Goal: Find specific page/section: Find specific page/section

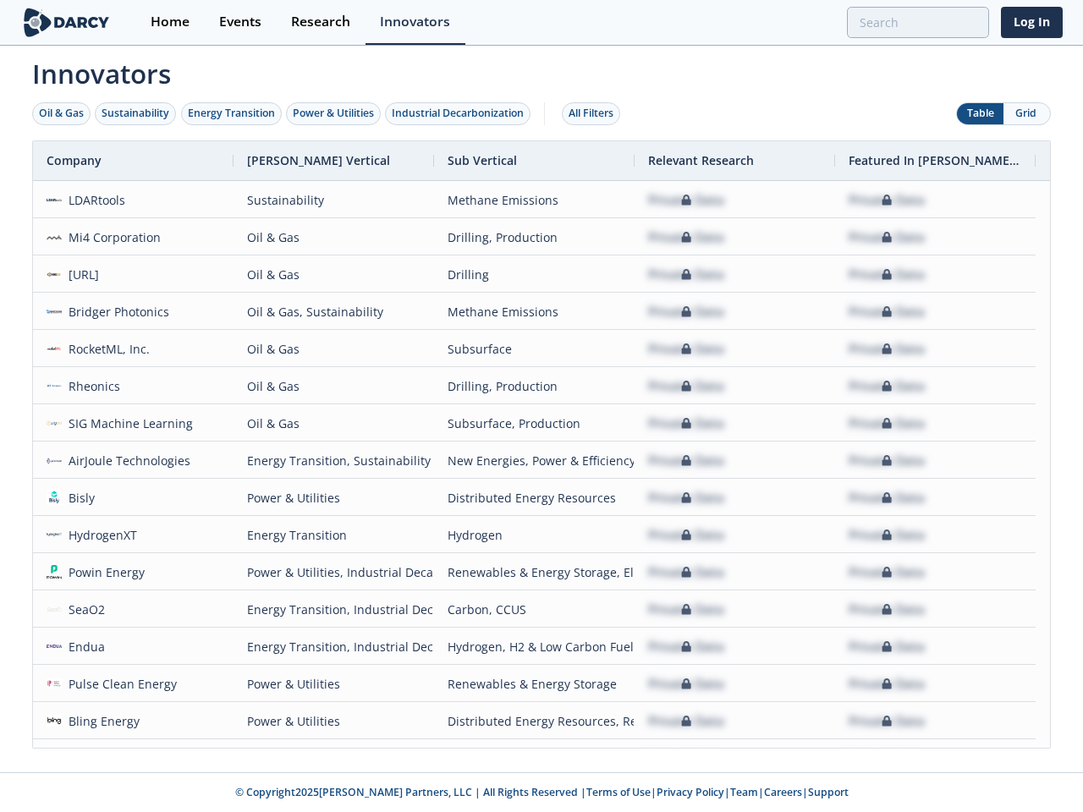
click at [62, 113] on div "Oil & Gas" at bounding box center [61, 113] width 45 height 15
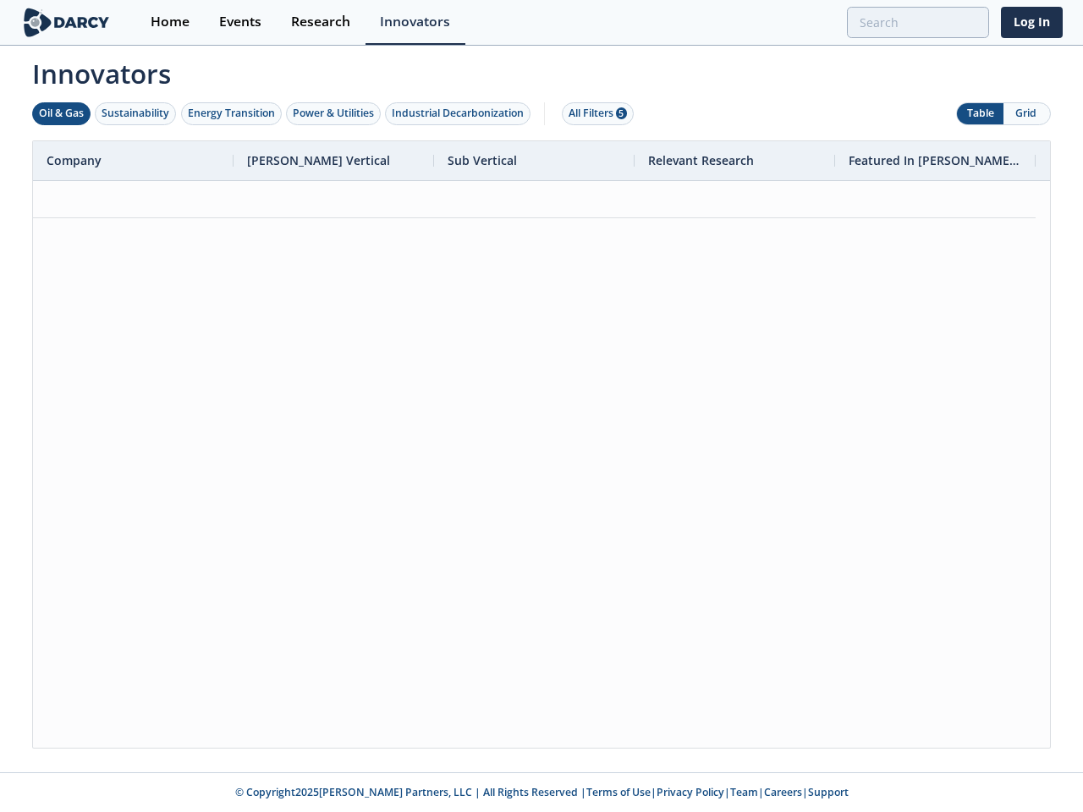
click at [136, 113] on div "Sustainability" at bounding box center [136, 113] width 68 height 15
click at [232, 113] on div "Energy Transition" at bounding box center [231, 113] width 87 height 15
click at [335, 113] on div "Power & Utilities" at bounding box center [333, 113] width 81 height 15
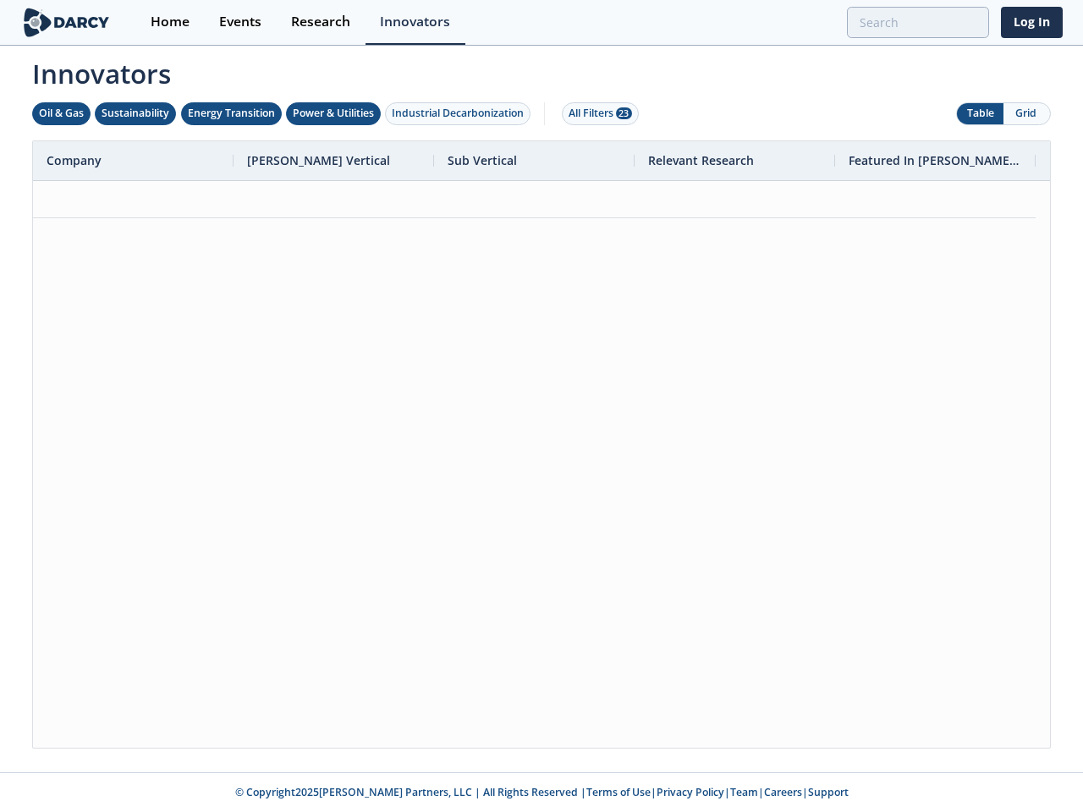
click at [461, 113] on div "Industrial Decarbonization" at bounding box center [458, 113] width 132 height 15
click at [596, 113] on div "All Filters 28" at bounding box center [600, 113] width 63 height 15
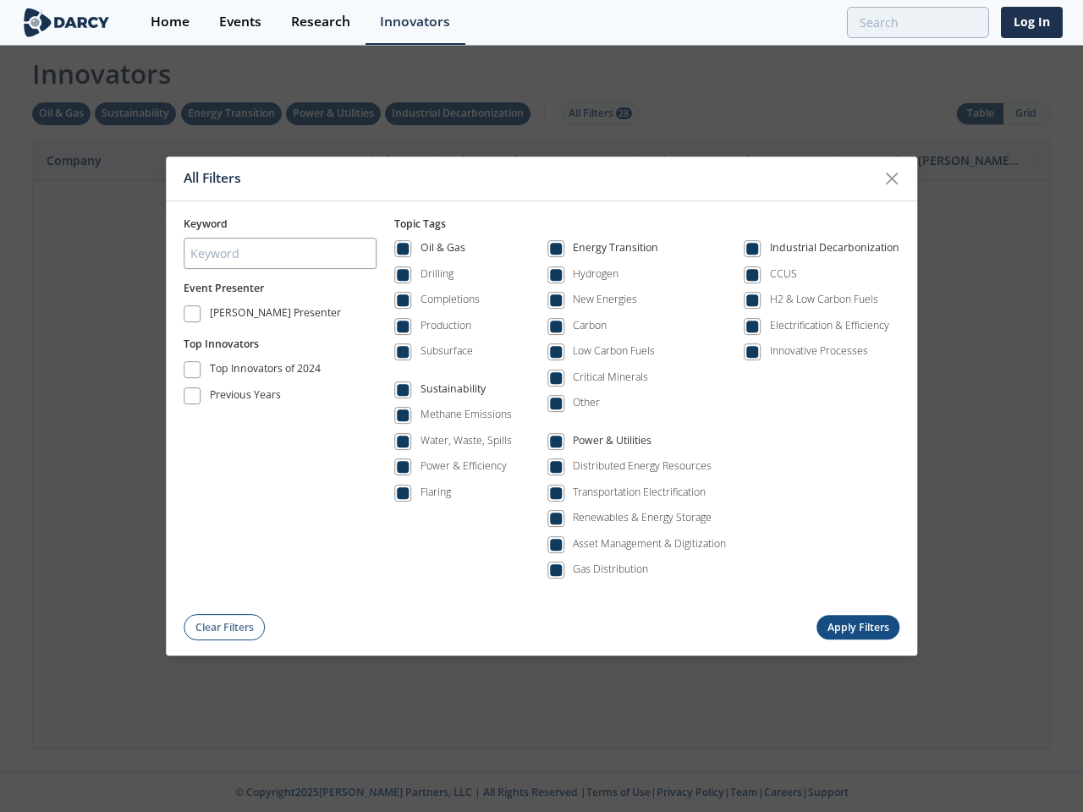
click at [1027, 113] on div "All Filters Keyword Event Presenter [PERSON_NAME] Presenter Top Innovators Top …" at bounding box center [541, 406] width 1083 height 812
